Goal: Information Seeking & Learning: Check status

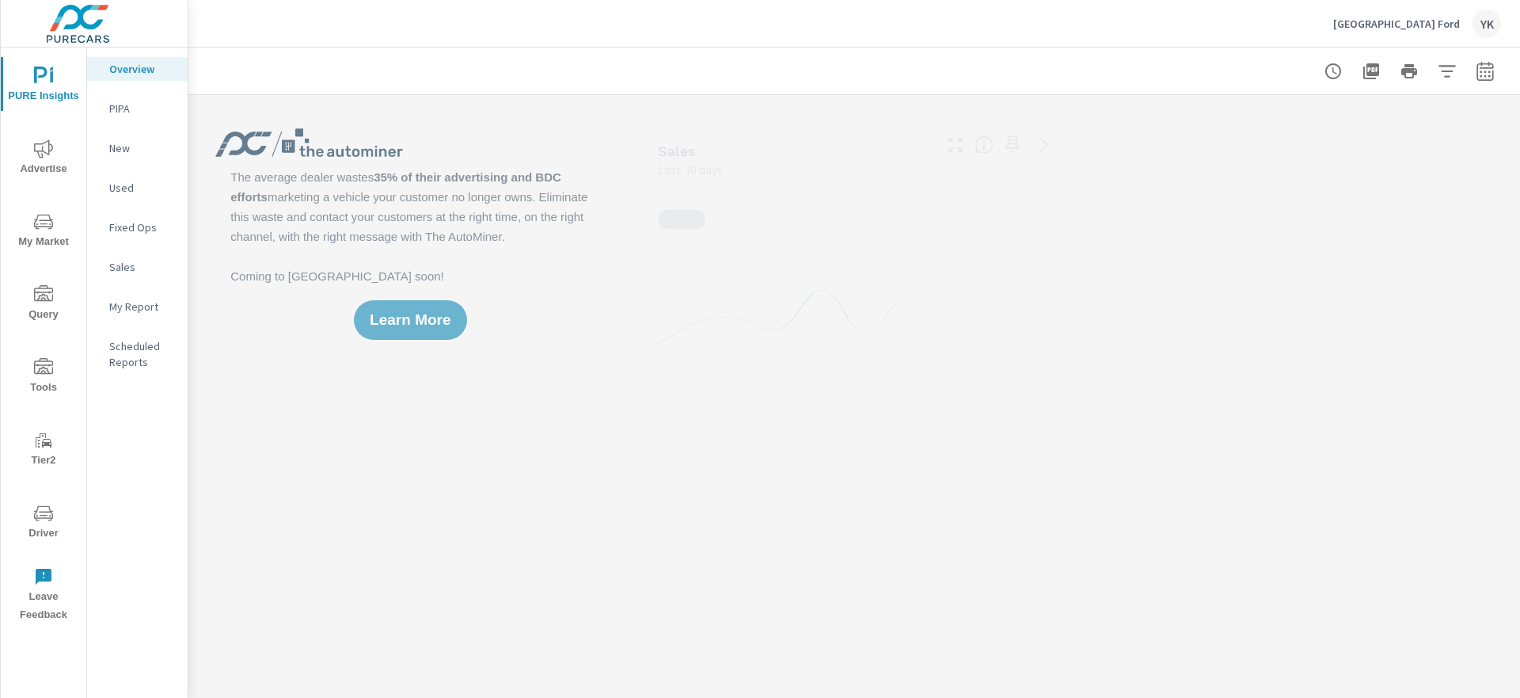
click at [47, 148] on icon "nav menu" at bounding box center [43, 148] width 19 height 19
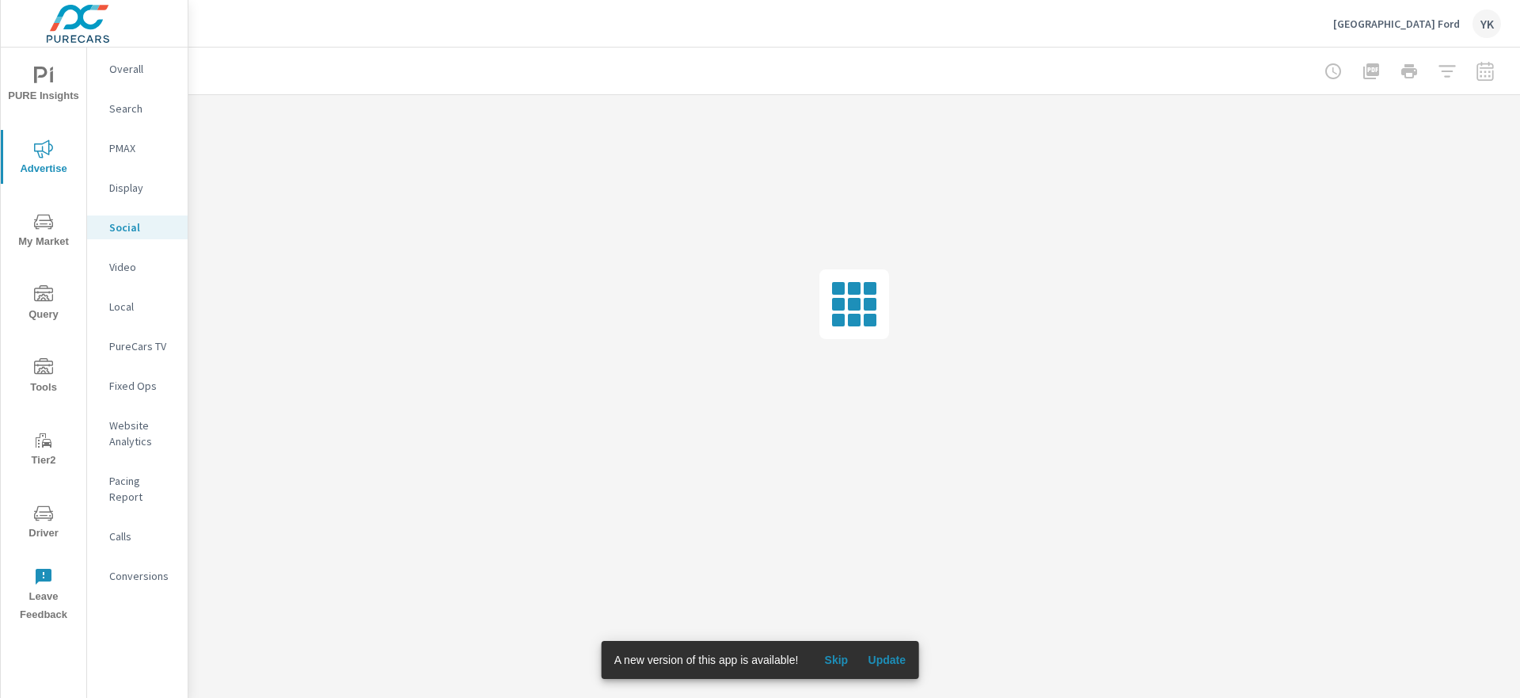
click at [887, 653] on span "Update" at bounding box center [887, 660] width 38 height 14
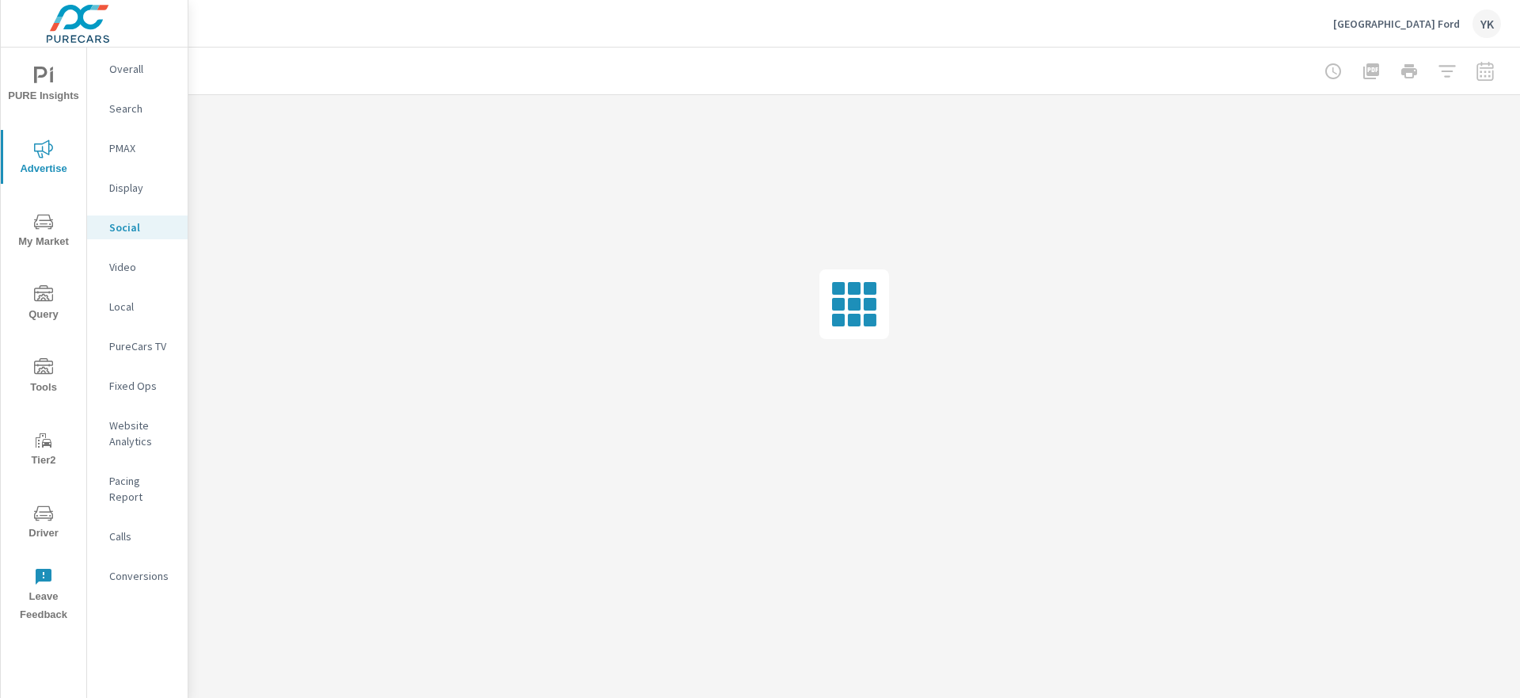
click at [1493, 74] on div at bounding box center [1410, 71] width 184 height 32
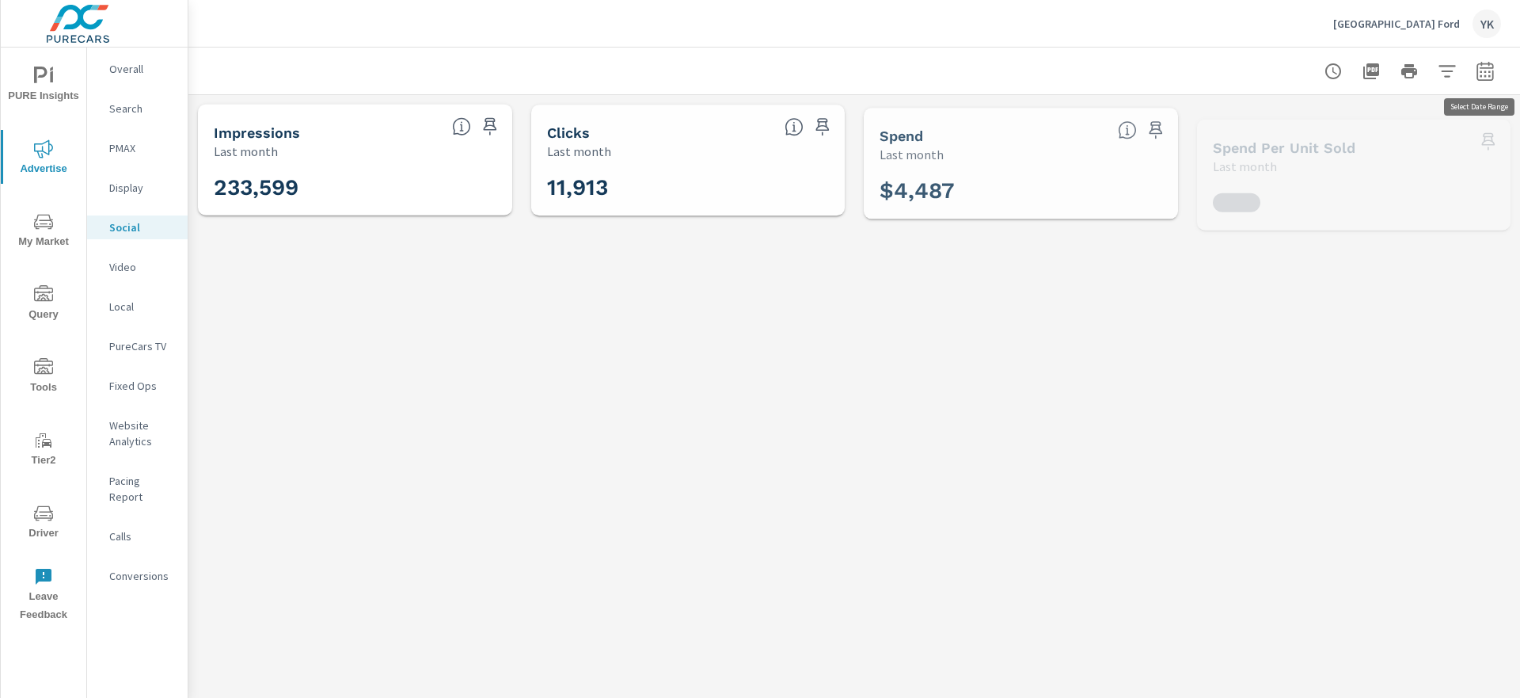
click at [1486, 68] on icon "button" at bounding box center [1485, 71] width 19 height 19
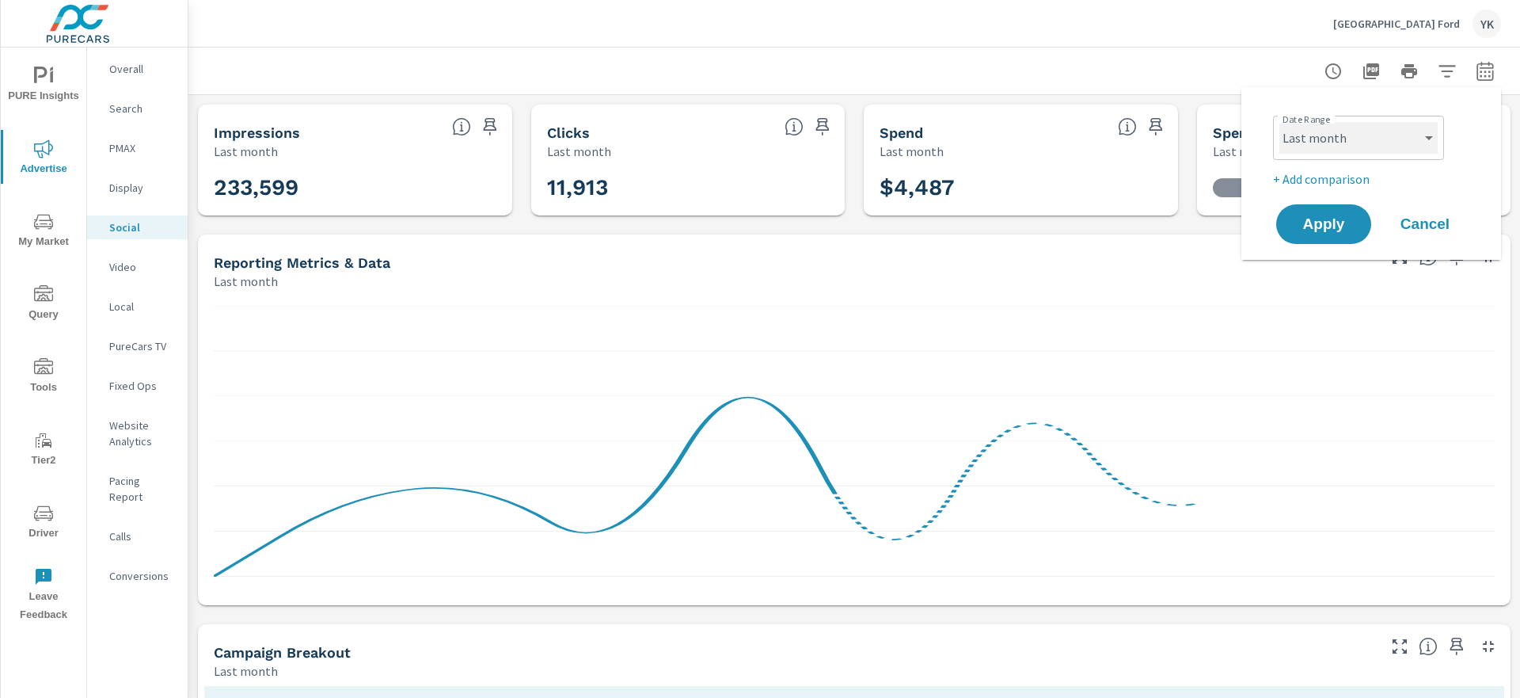
click at [1315, 135] on select "Custom [DATE] Last week Last 7 days Last 14 days Last 30 days Last 45 days Last…" at bounding box center [1359, 138] width 158 height 32
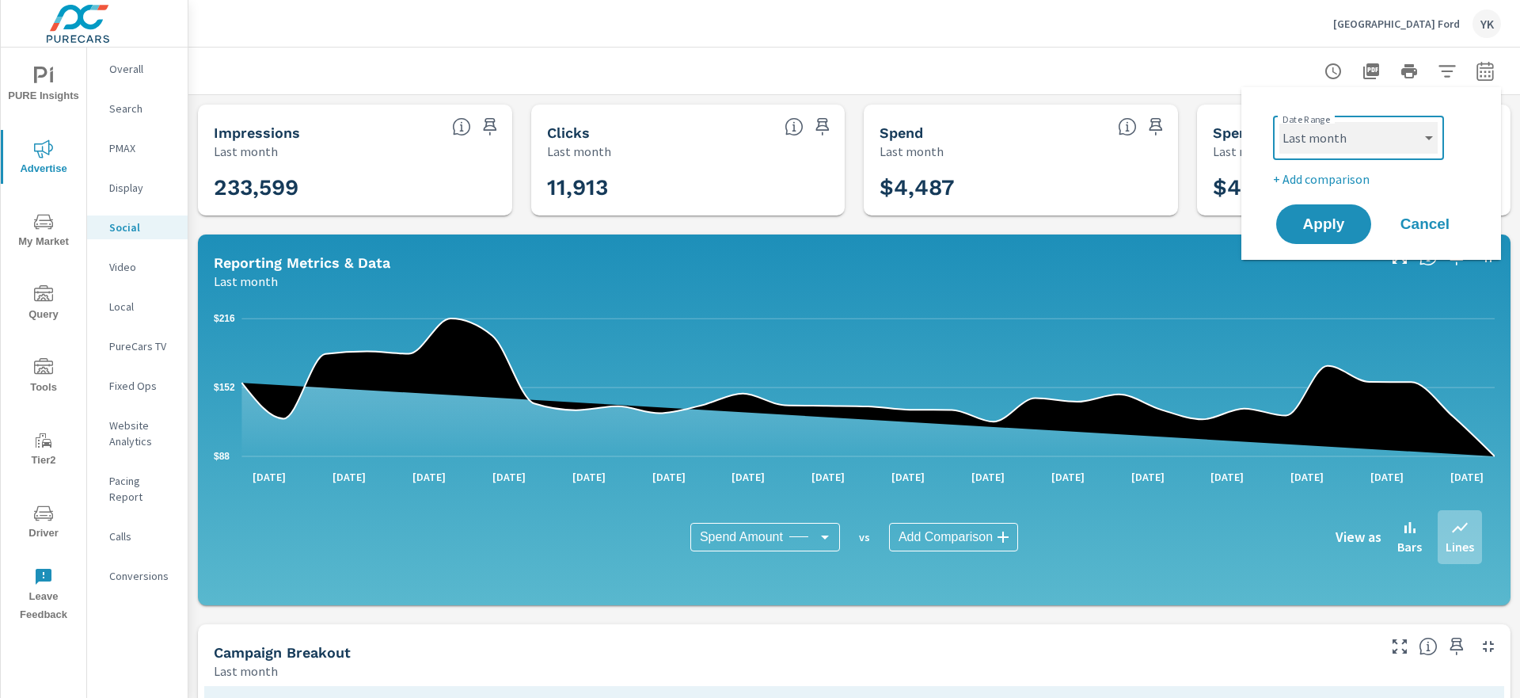
click at [1280, 122] on select "Custom [DATE] Last week Last 7 days Last 14 days Last 30 days Last 45 days Last…" at bounding box center [1359, 138] width 158 height 32
select select "custom"
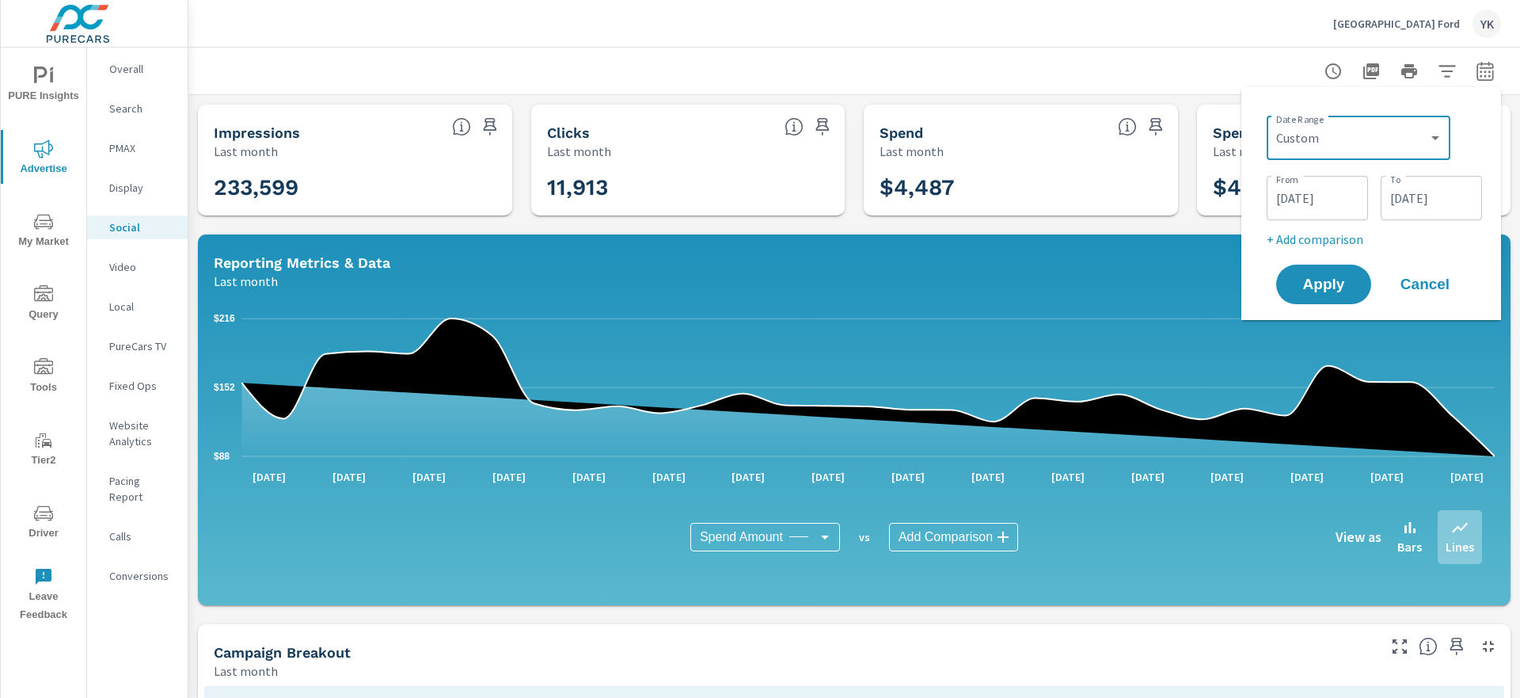
click at [1318, 178] on div "[DATE] From" at bounding box center [1317, 198] width 101 height 44
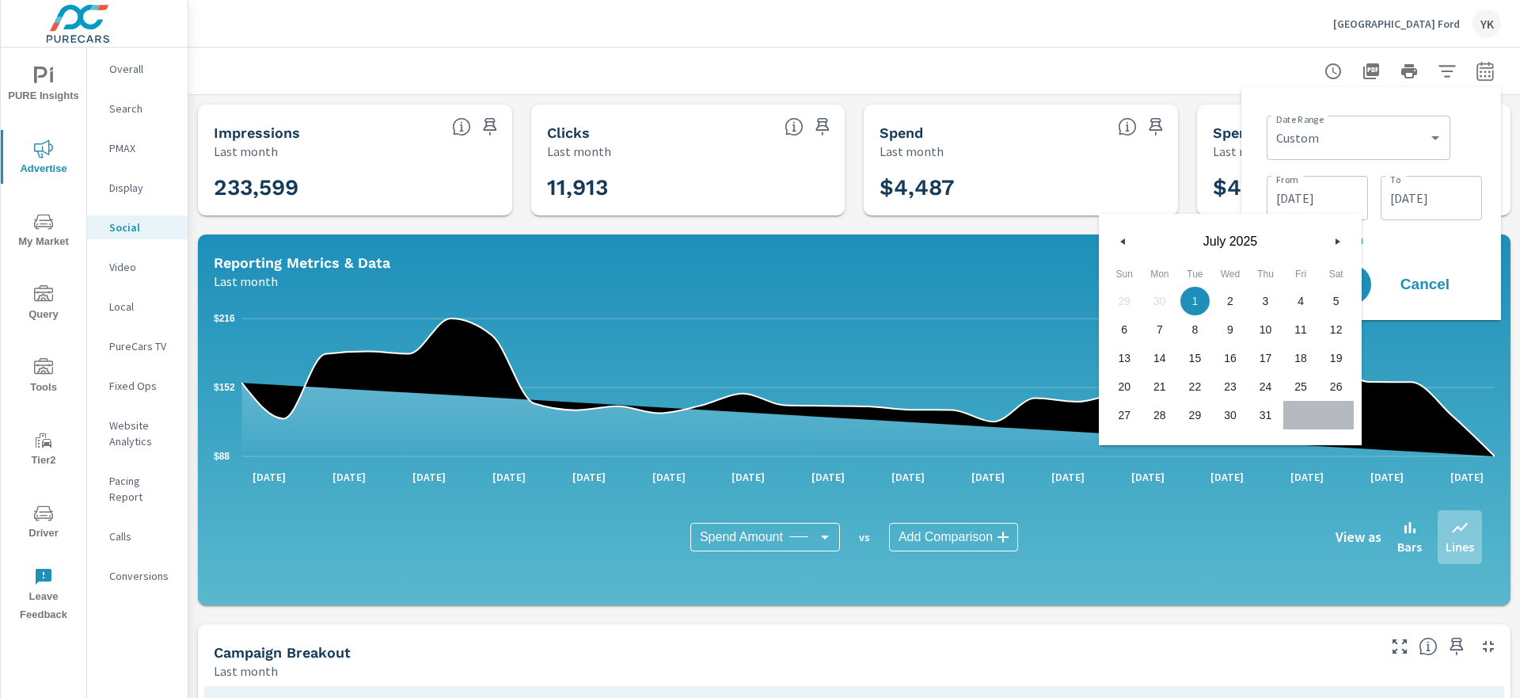
click at [1128, 237] on button "button" at bounding box center [1123, 241] width 19 height 19
click at [1163, 421] on span "30" at bounding box center [1161, 415] width 36 height 21
type input "[DATE]"
click at [1412, 204] on input "[DATE]" at bounding box center [1431, 198] width 89 height 32
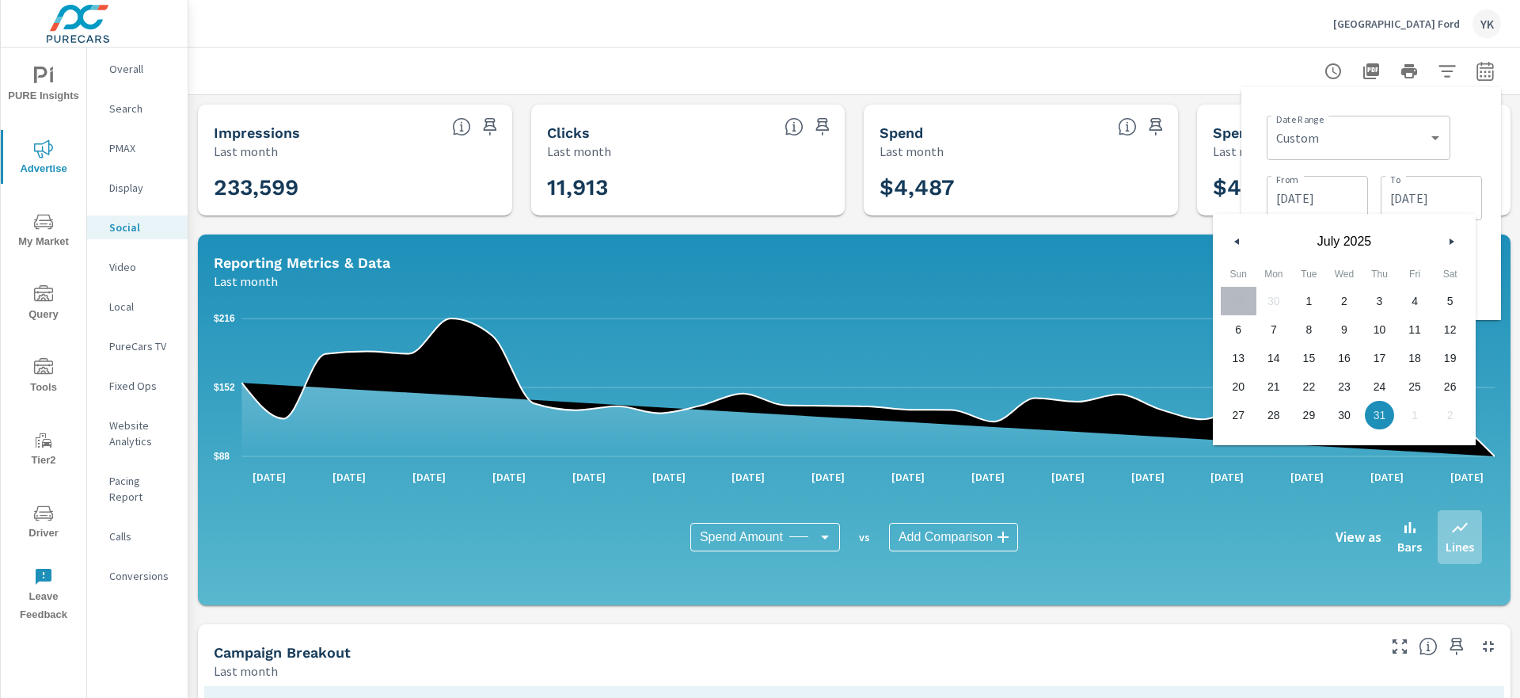
click at [1448, 240] on button "button" at bounding box center [1451, 241] width 19 height 19
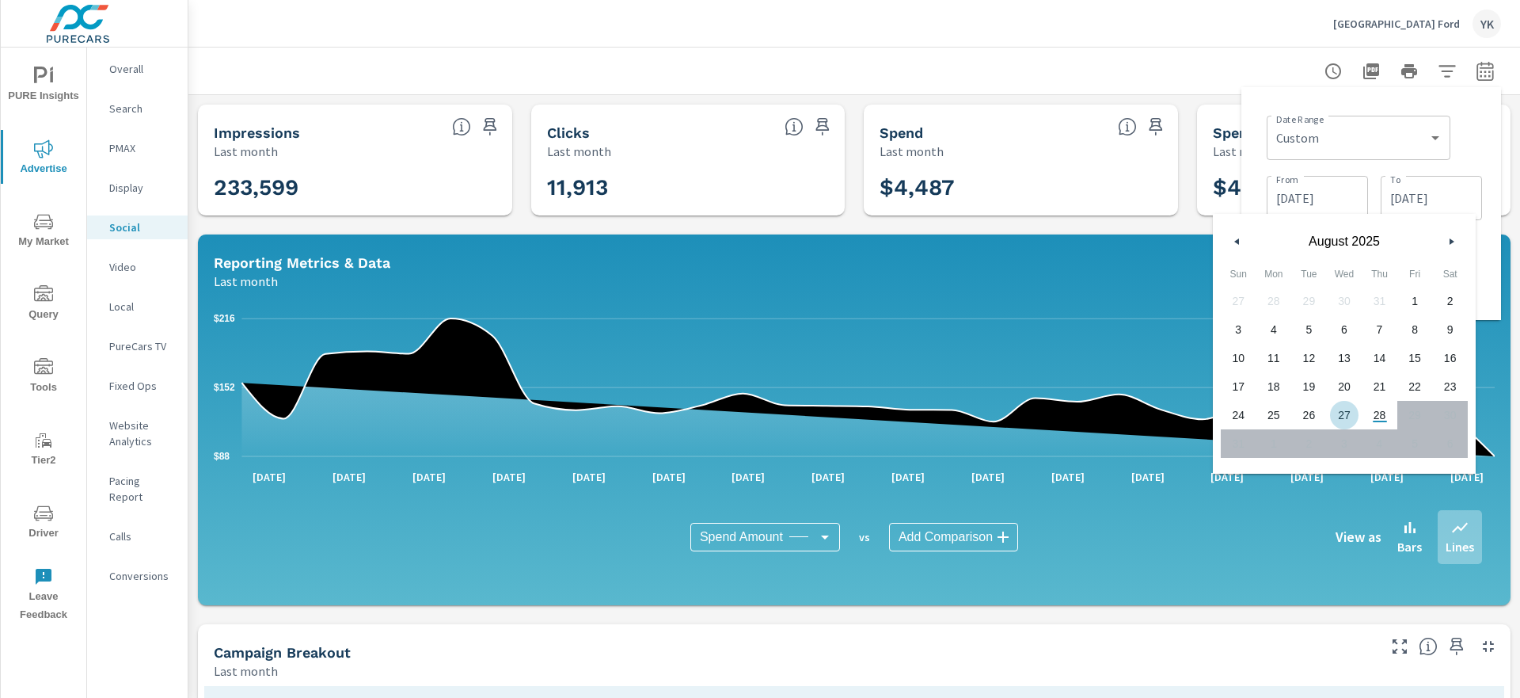
click at [1346, 418] on span "27" at bounding box center [1345, 415] width 36 height 21
type input "[DATE]"
click at [1483, 282] on div "Date Range Custom [DATE] Last week Last 7 days Last 14 days Last 30 days Last 4…" at bounding box center [1371, 203] width 234 height 207
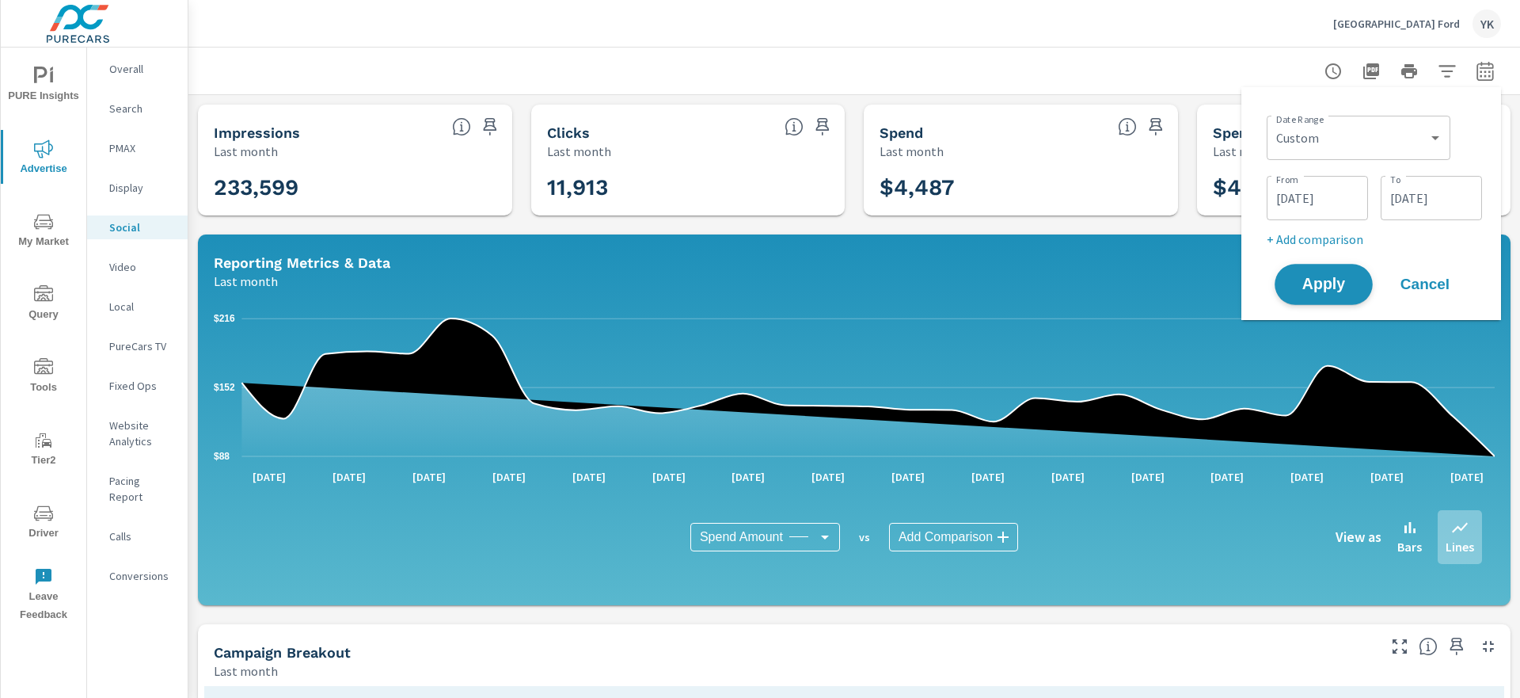
click at [1359, 279] on button "Apply" at bounding box center [1324, 284] width 98 height 41
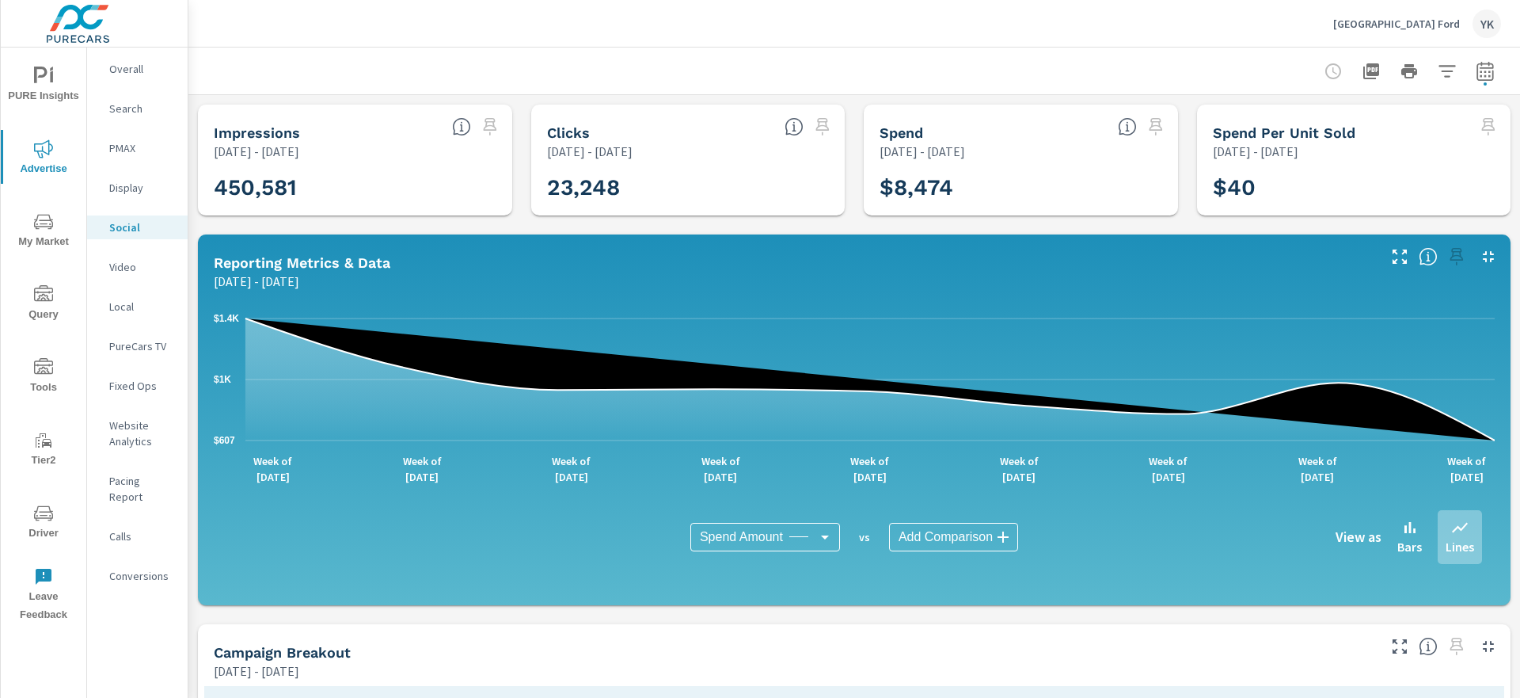
click at [751, 538] on body "PURE Insights Advertise My Market Query Tools Tier2 Driver Leave Feedback Overa…" at bounding box center [760, 349] width 1520 height 698
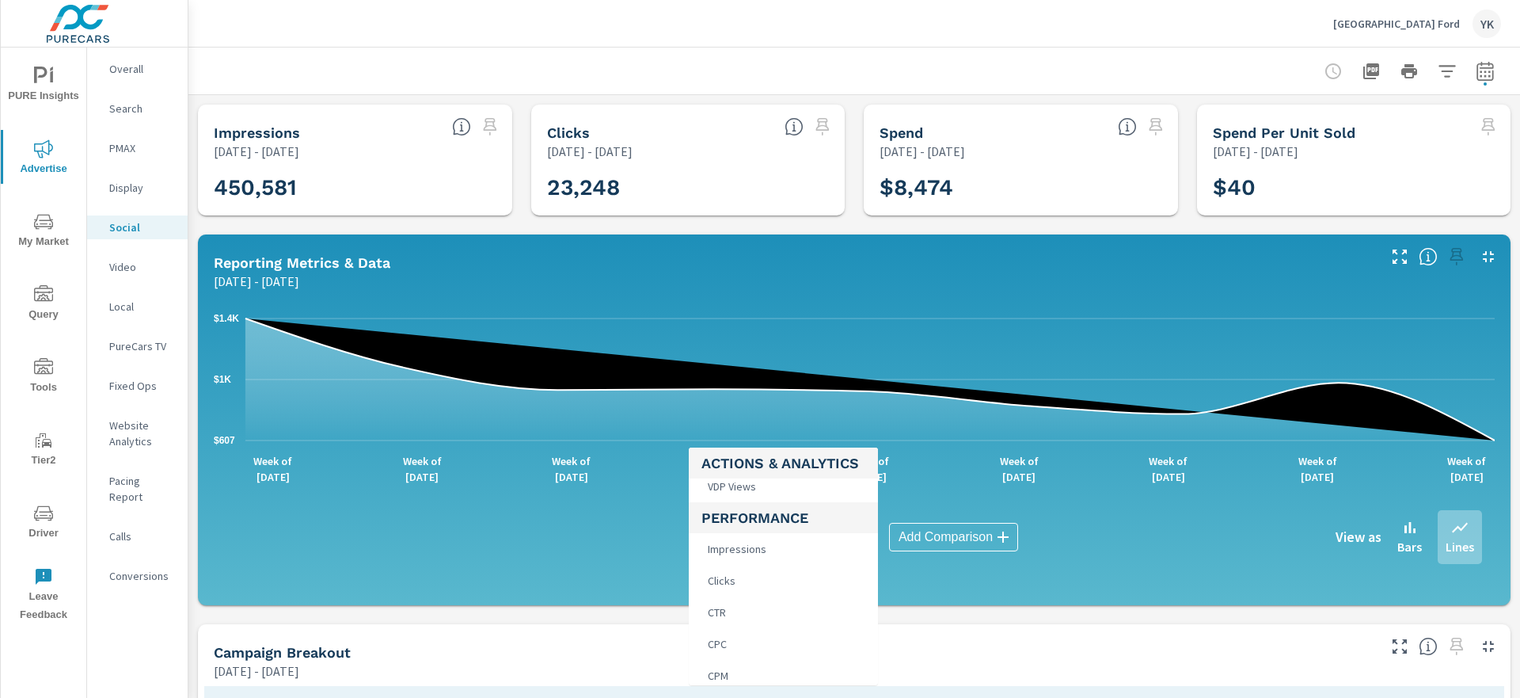
click at [751, 585] on li "Clicks" at bounding box center [783, 581] width 189 height 32
type input "Clicks"
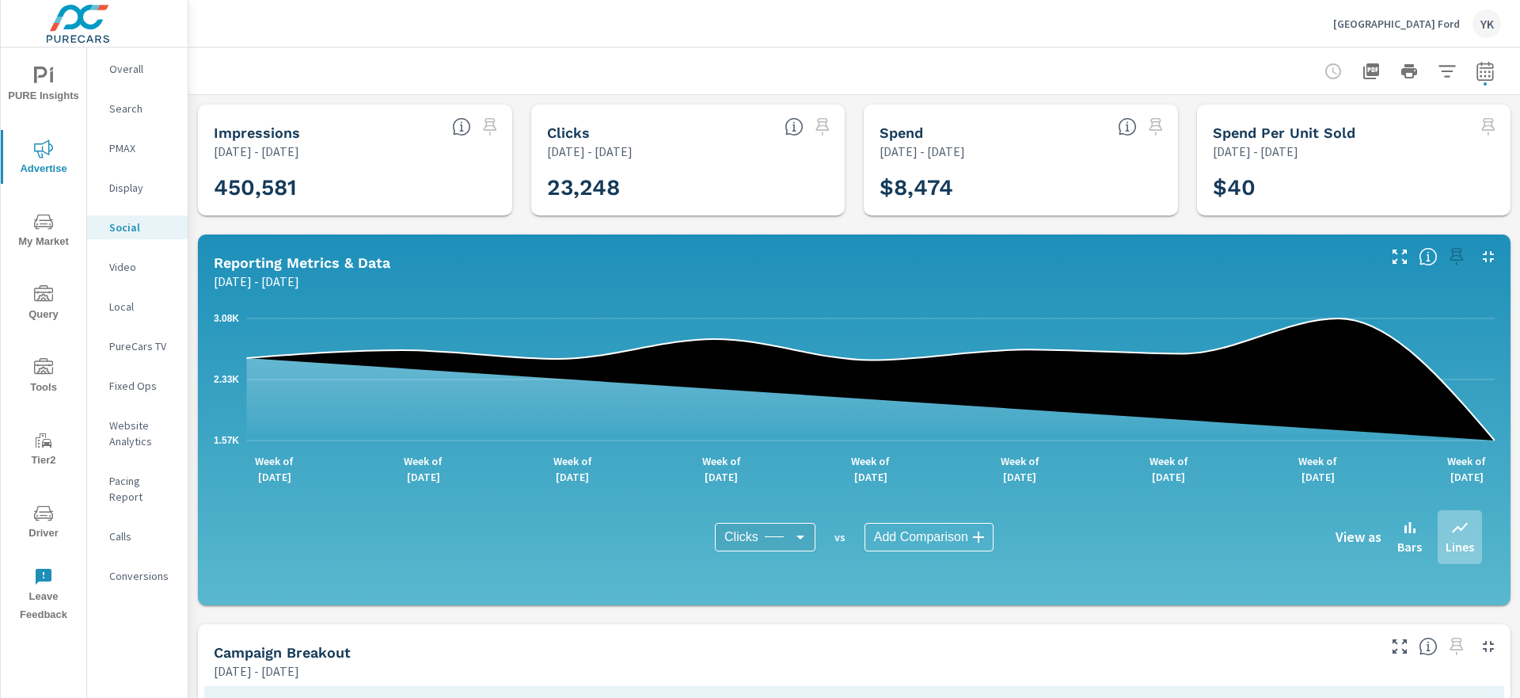
scroll to position [545, 0]
